Goal: Navigation & Orientation: Find specific page/section

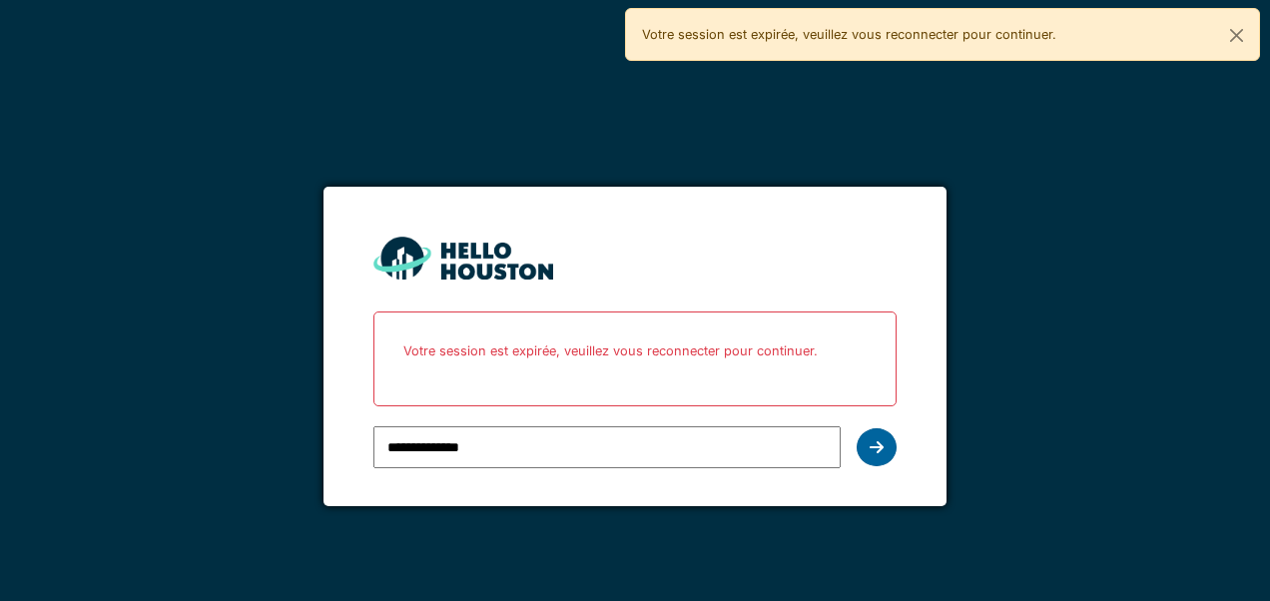
click at [876, 446] on icon at bounding box center [876, 447] width 14 height 16
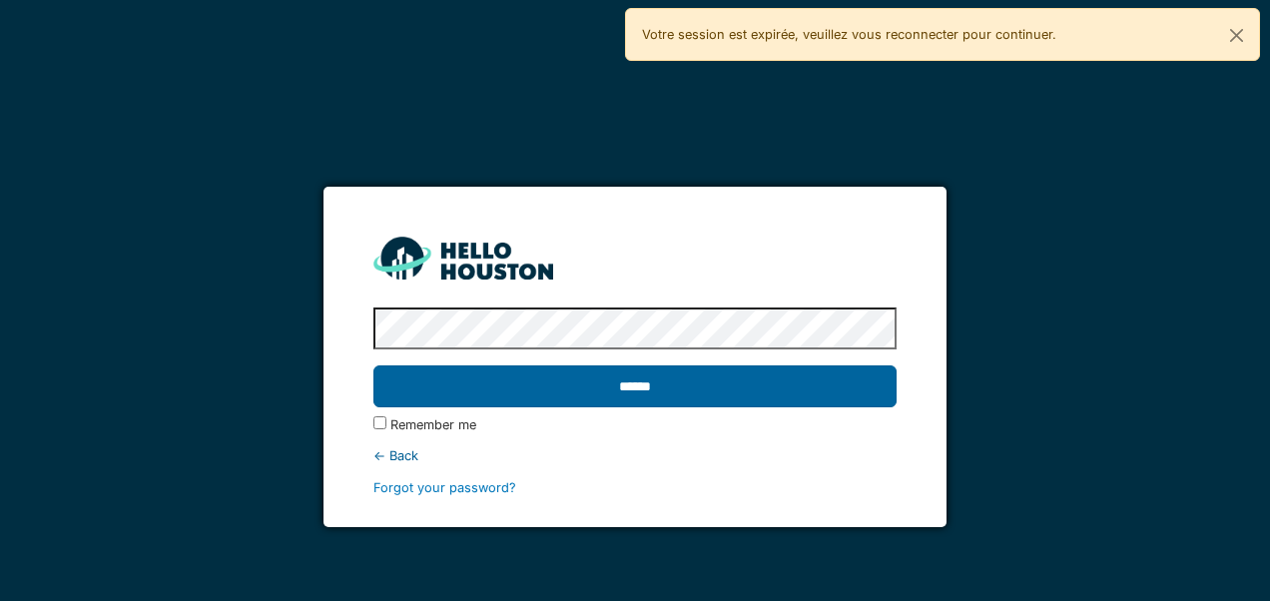
click at [373, 365] on input "******" at bounding box center [634, 386] width 522 height 42
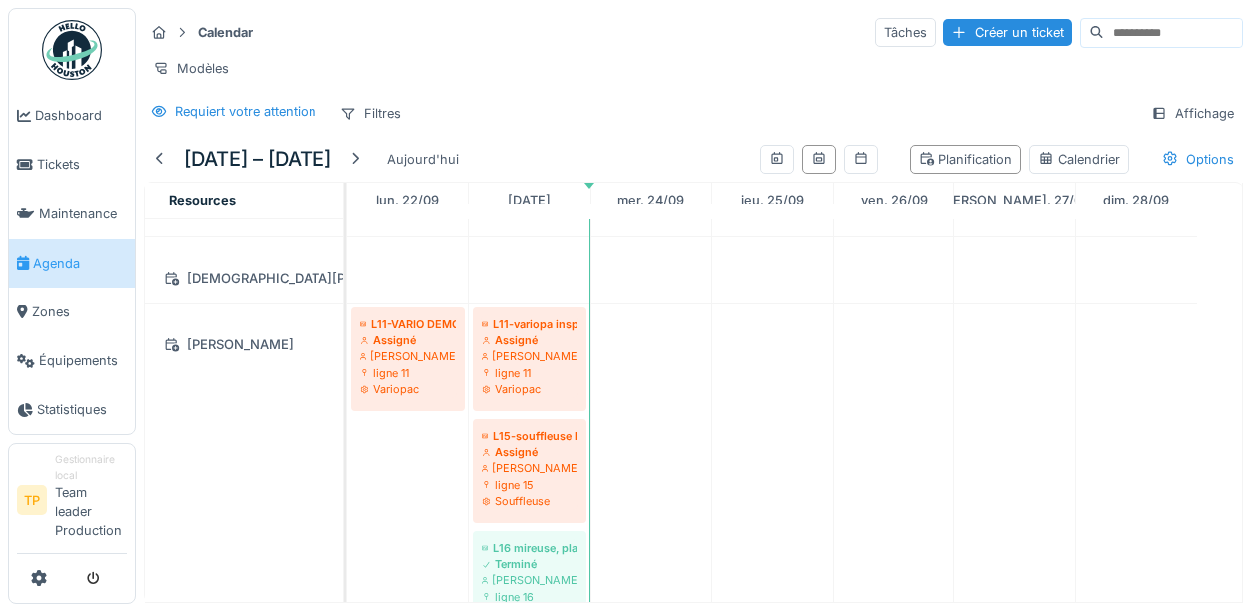
scroll to position [299, 0]
